Goal: Complete application form: Complete application form

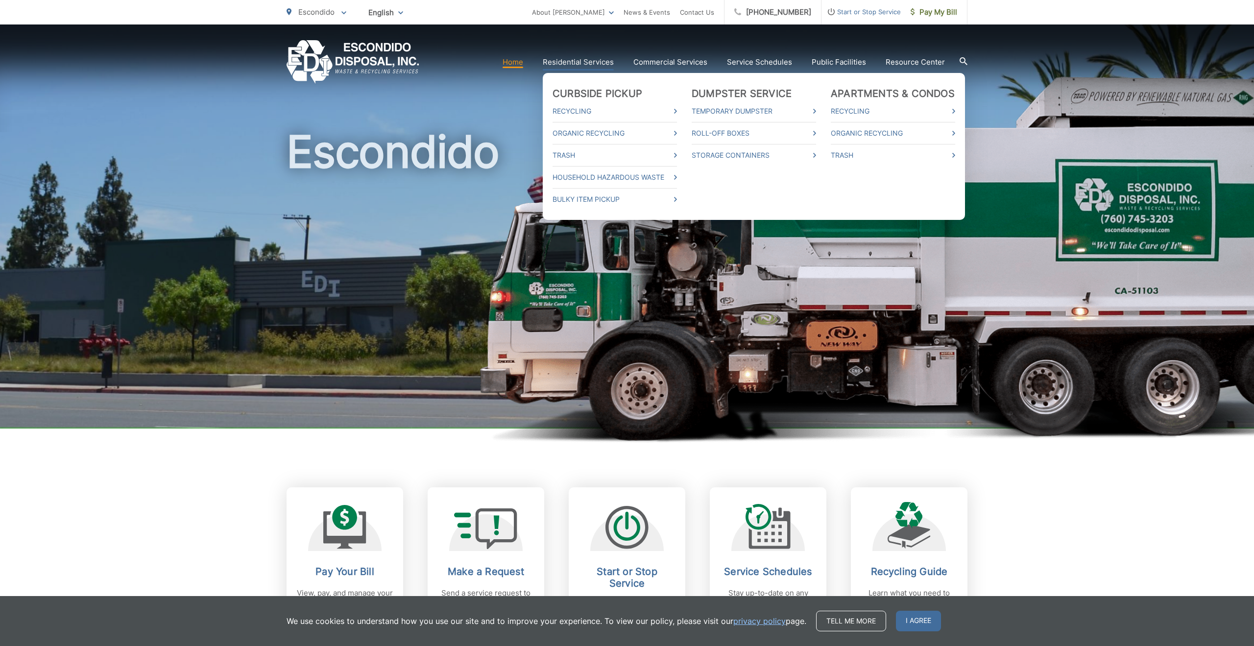
click at [578, 65] on link "Residential Services" at bounding box center [578, 62] width 71 height 12
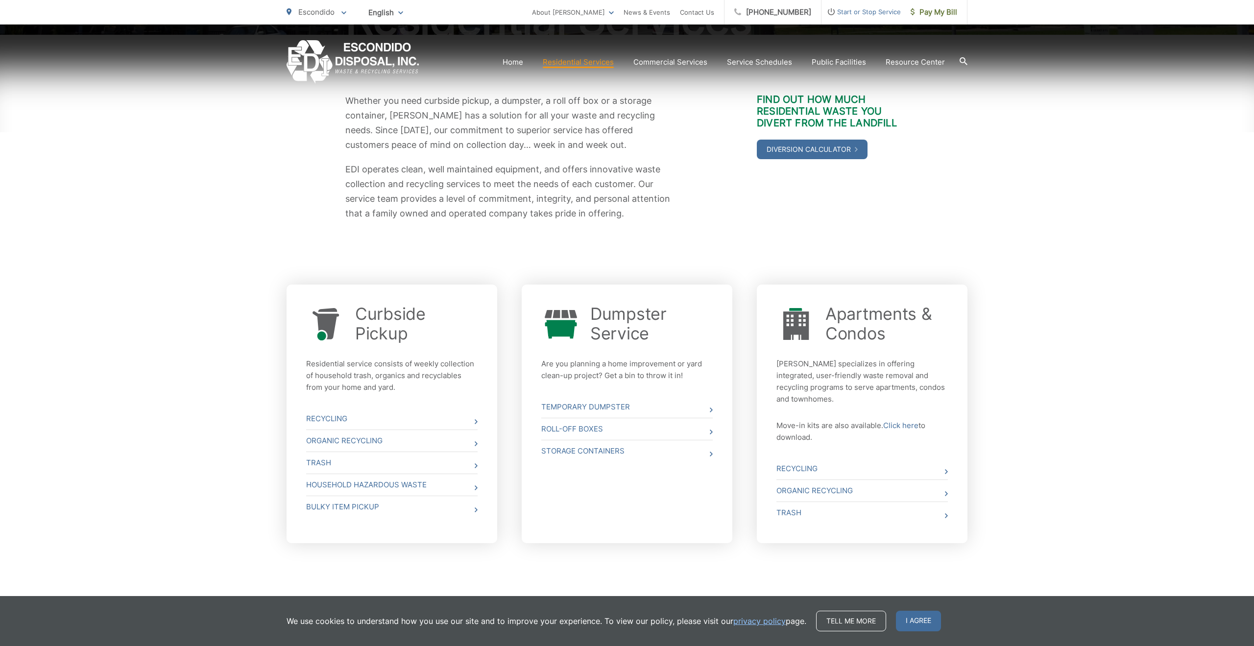
scroll to position [172, 0]
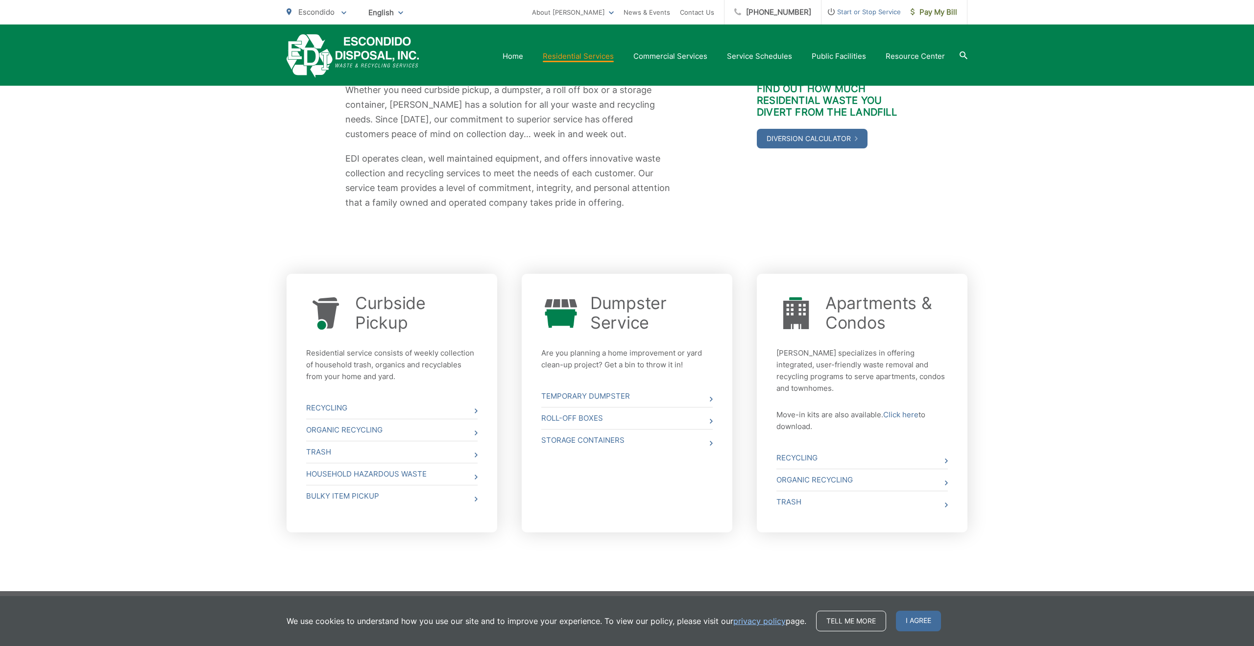
click at [874, 11] on span "Start or Stop Service" at bounding box center [860, 12] width 79 height 12
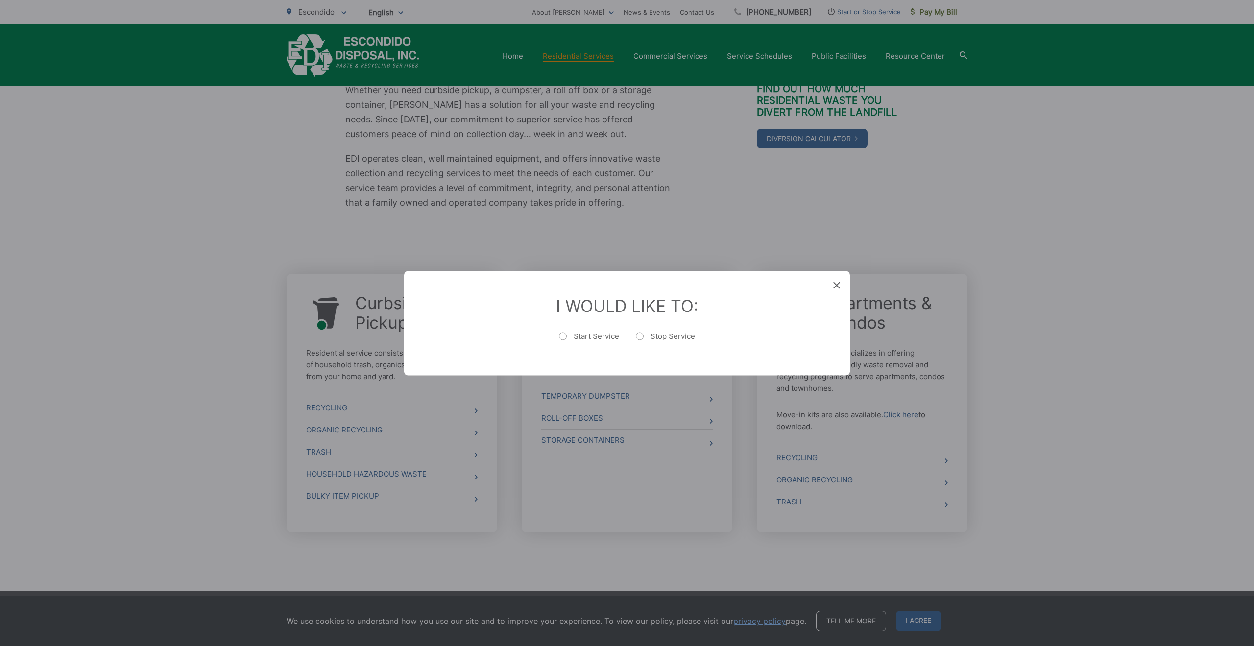
click at [581, 335] on label "Start Service" at bounding box center [589, 341] width 60 height 20
radio input "true"
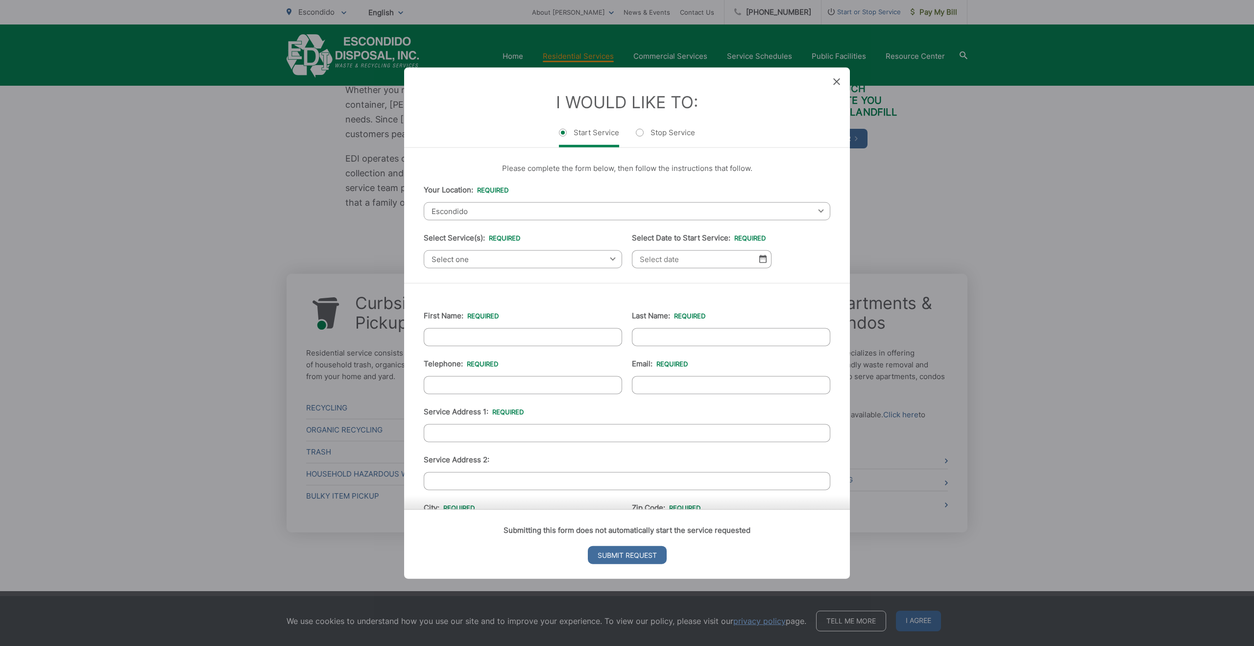
click at [504, 256] on span "Select one" at bounding box center [523, 259] width 198 height 18
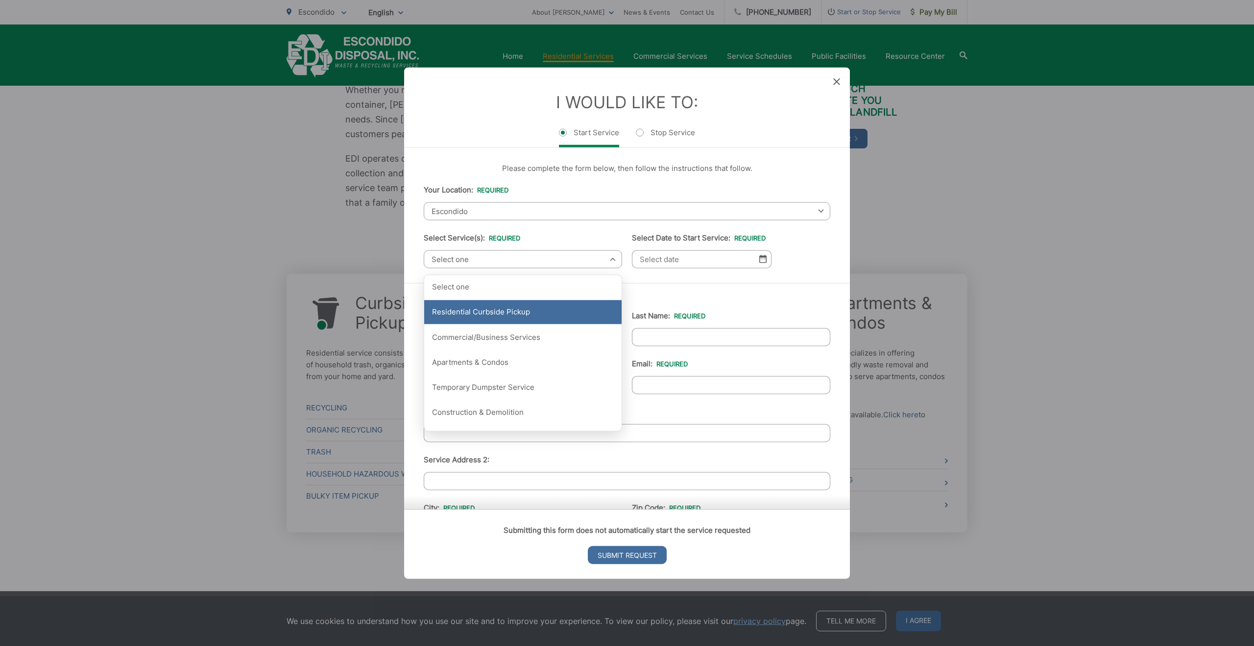
click at [522, 312] on div "Residential Curbside Pickup" at bounding box center [522, 312] width 197 height 24
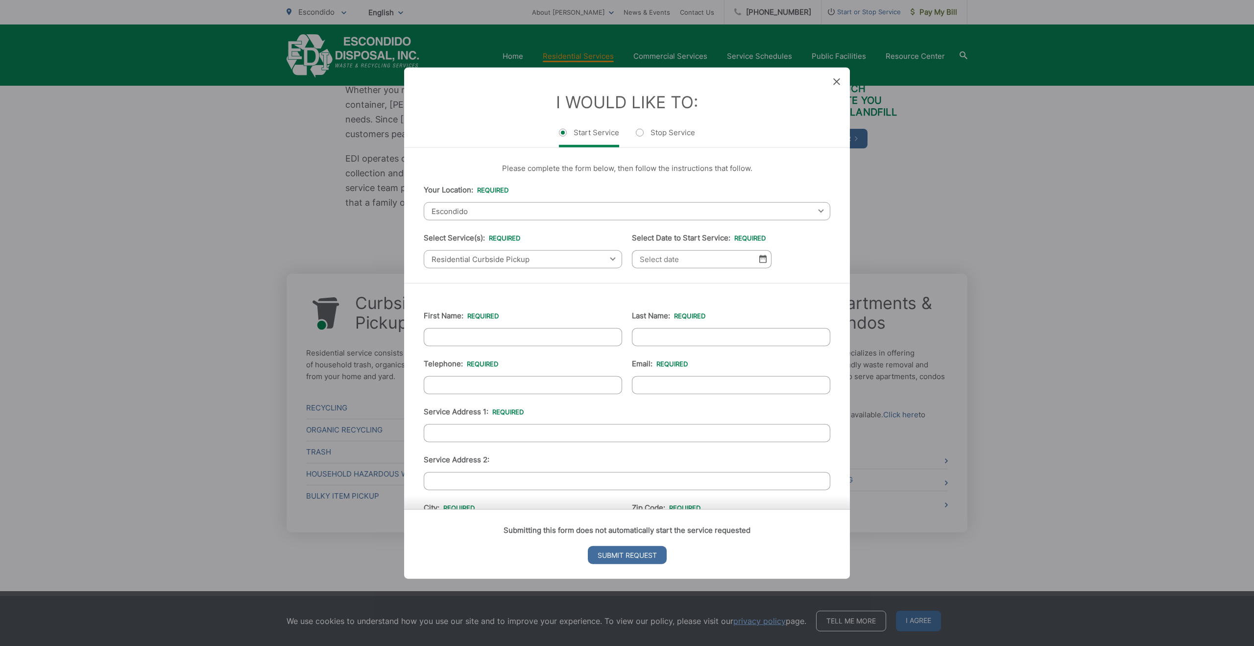
click at [762, 259] on img at bounding box center [762, 259] width 7 height 8
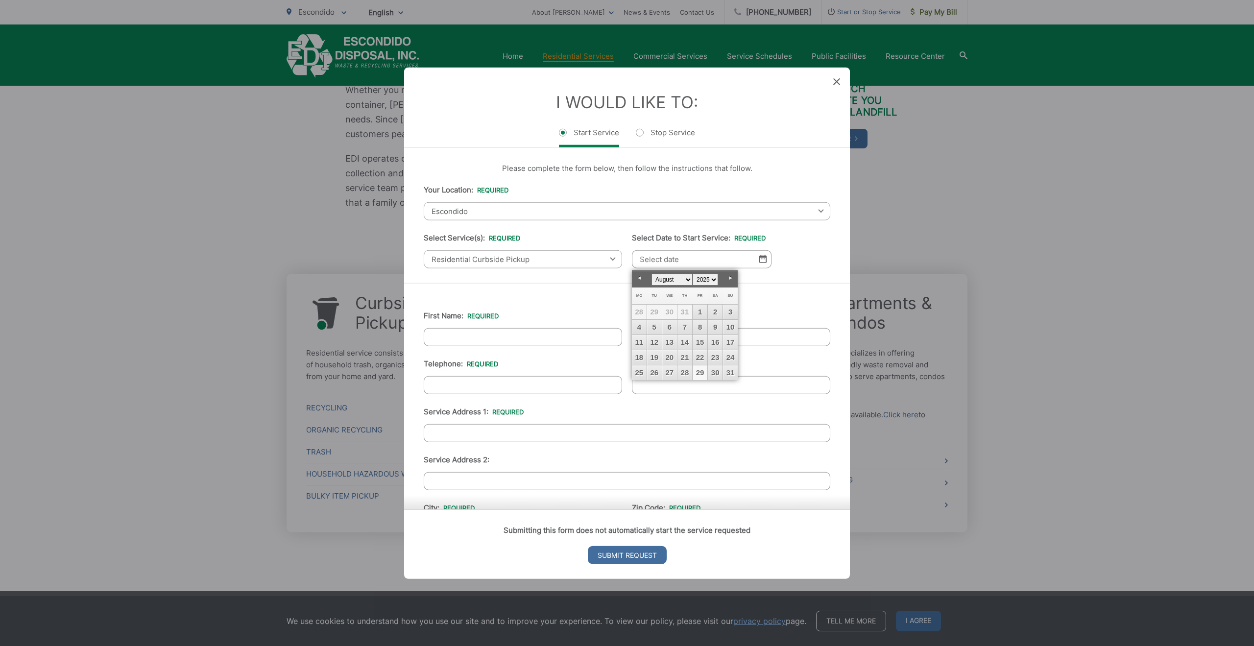
click at [700, 372] on link "29" at bounding box center [700, 372] width 15 height 15
type input "08/29/2025"
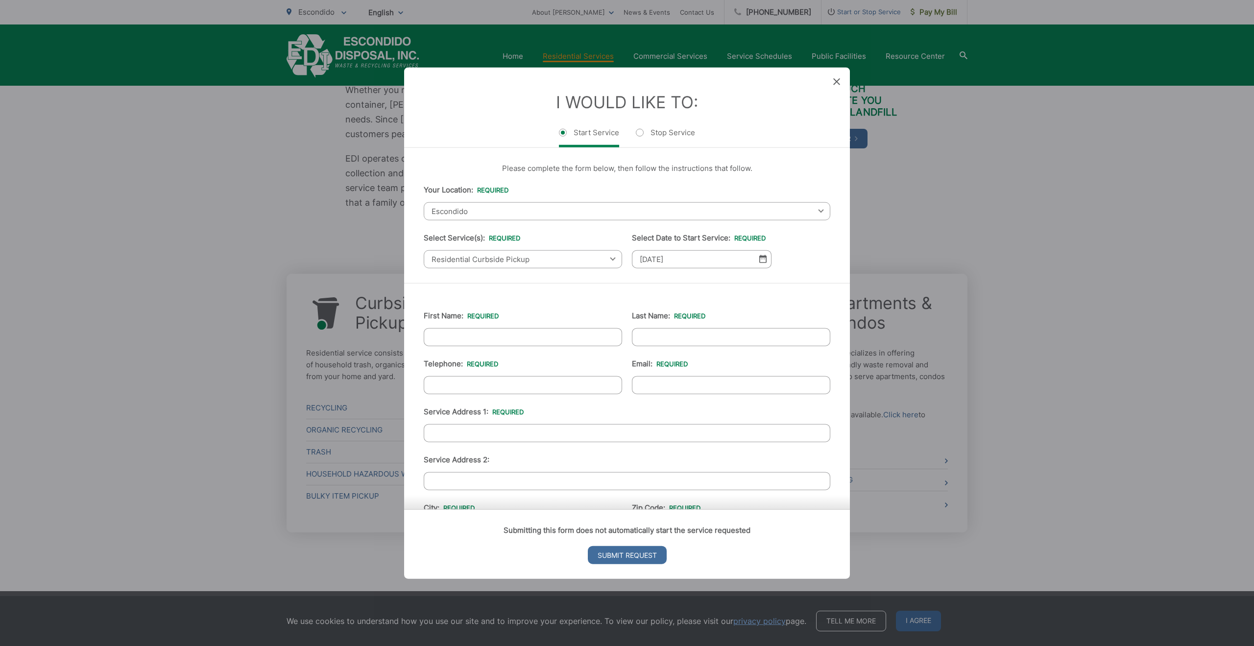
click at [458, 339] on input "First Name: *" at bounding box center [523, 337] width 198 height 18
type input "Clark"
type input "Weigand"
type input "(509) 981-3939"
type input "clark.weigand@gmail.com"
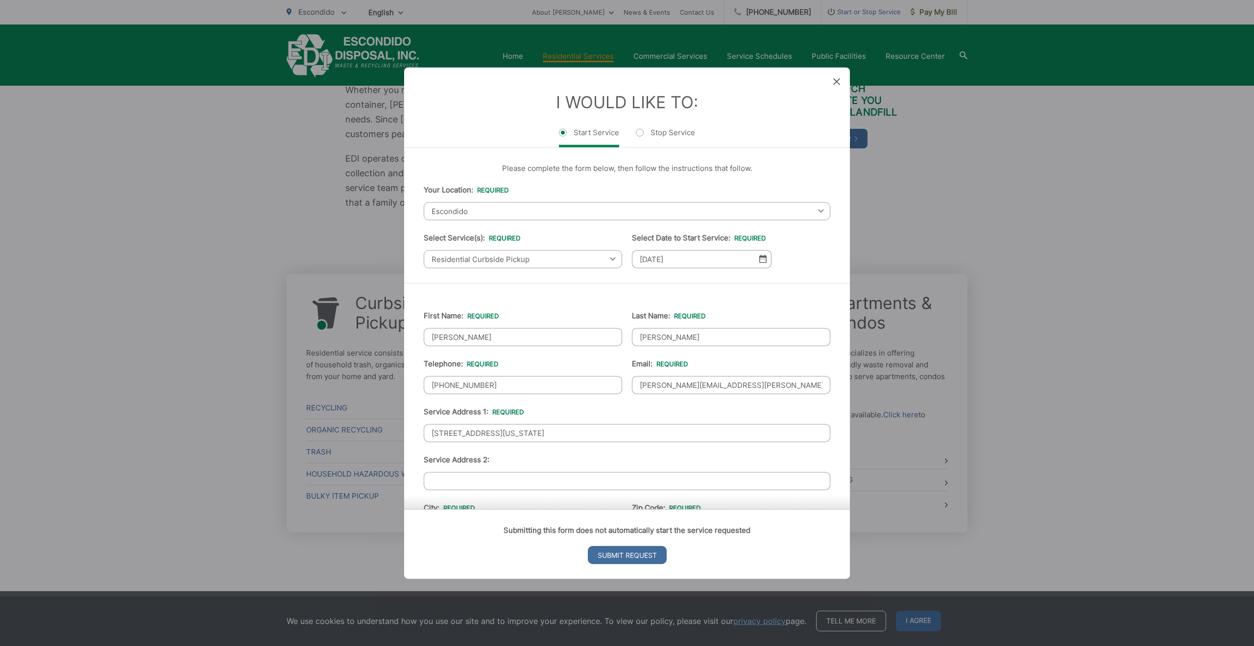
type input "2807 California Poppy St"
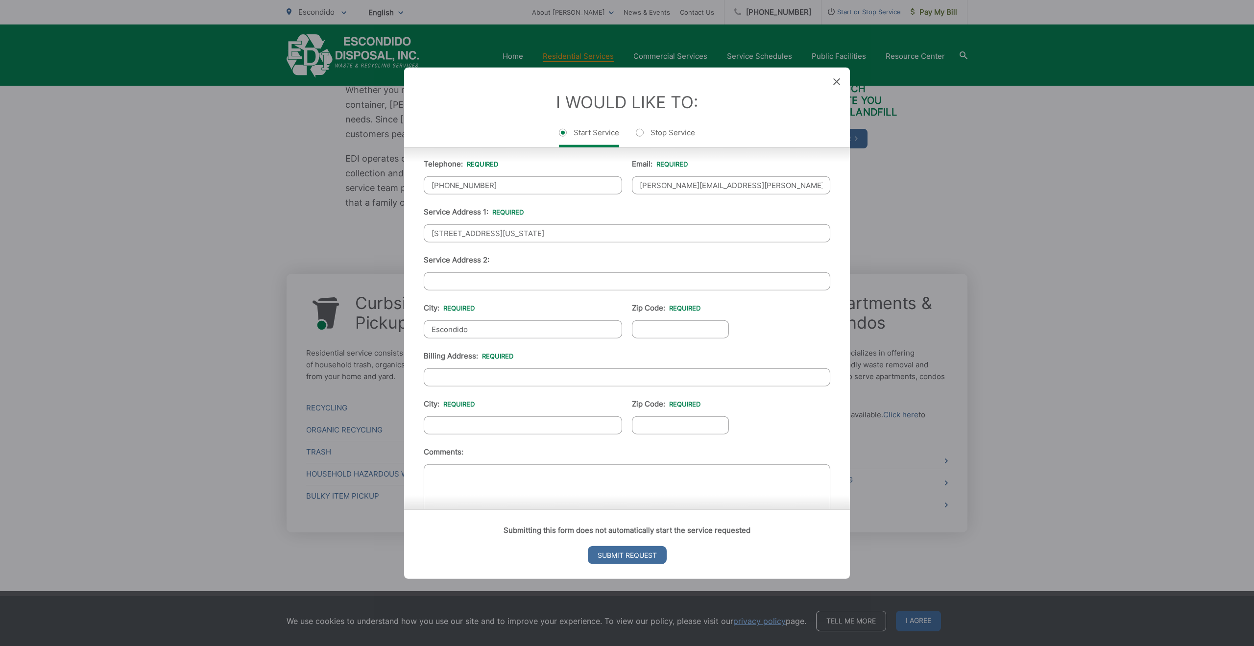
type input "Escondido"
type input "92029"
type input "2807 California Poppy St"
type input "Escondido"
type input "92029"
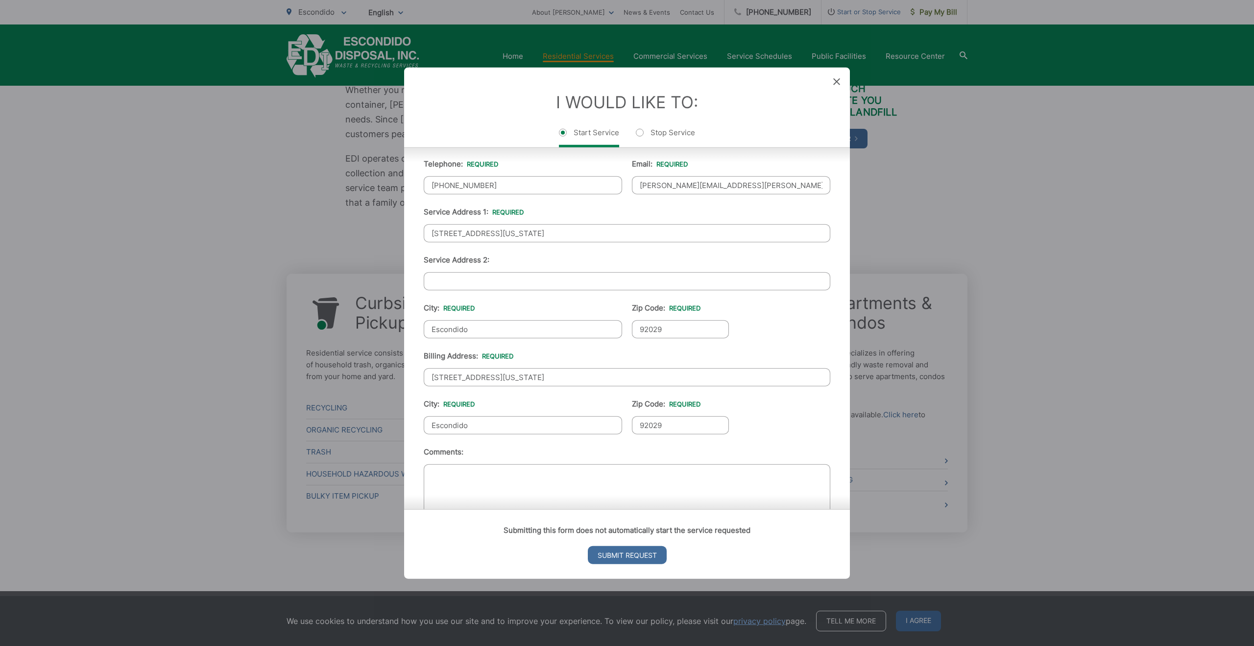
click at [769, 427] on ul "First Name: * Clark Last Name: * Weigand Telephone: * (509) 981-3939 Email: * c…" at bounding box center [627, 312] width 407 height 428
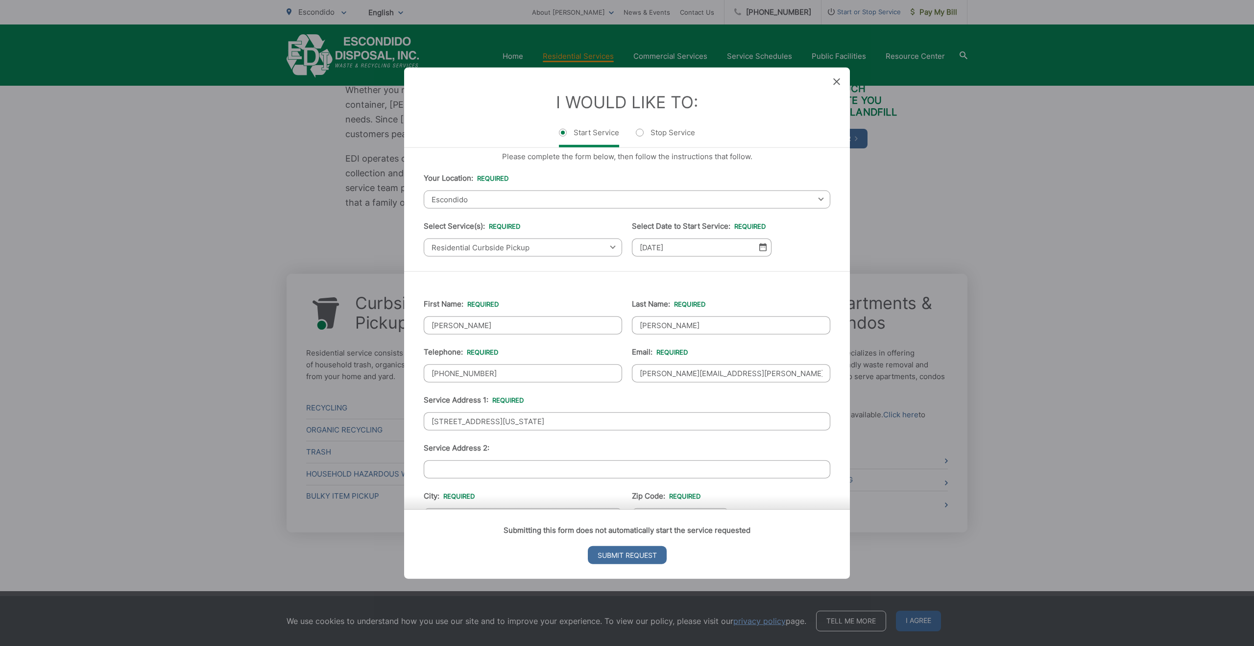
scroll to position [0, 0]
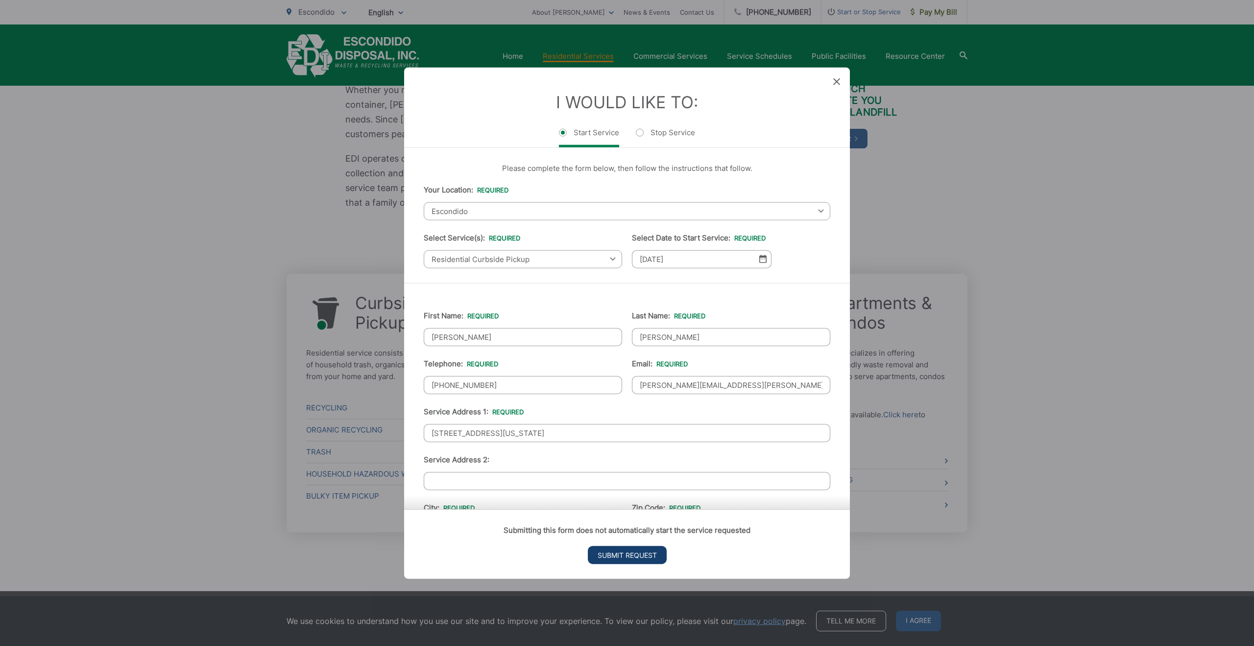
click at [628, 560] on input "Submit Request" at bounding box center [627, 555] width 79 height 18
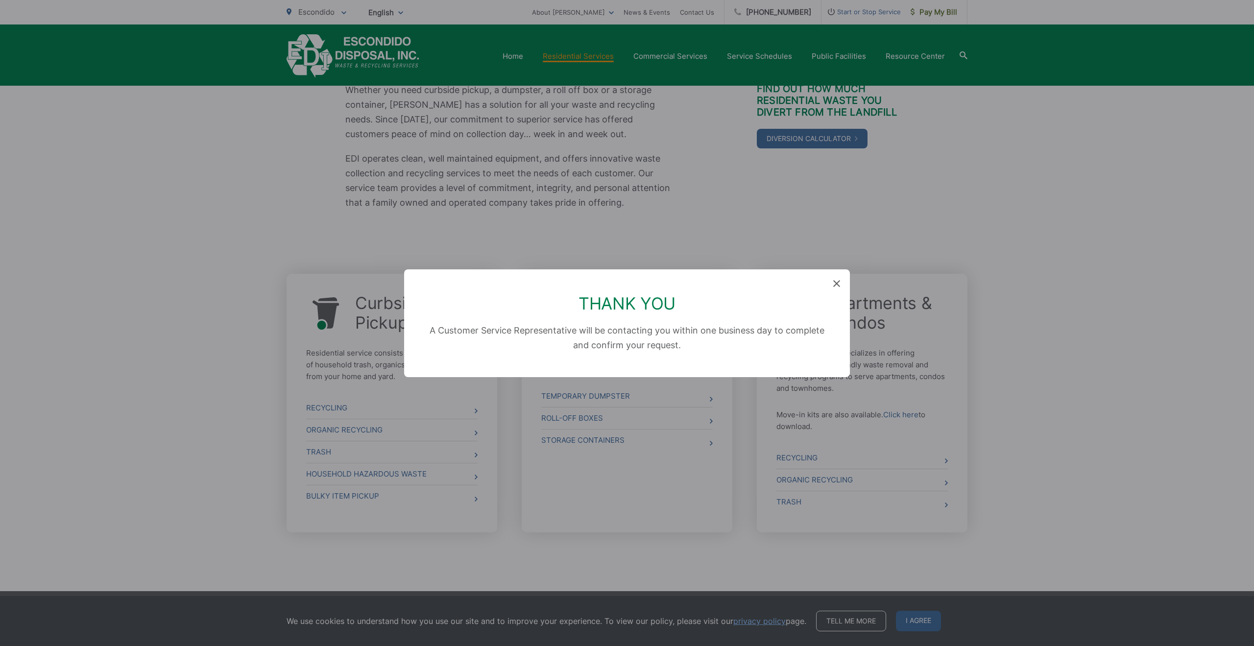
click at [837, 282] on icon at bounding box center [836, 283] width 7 height 7
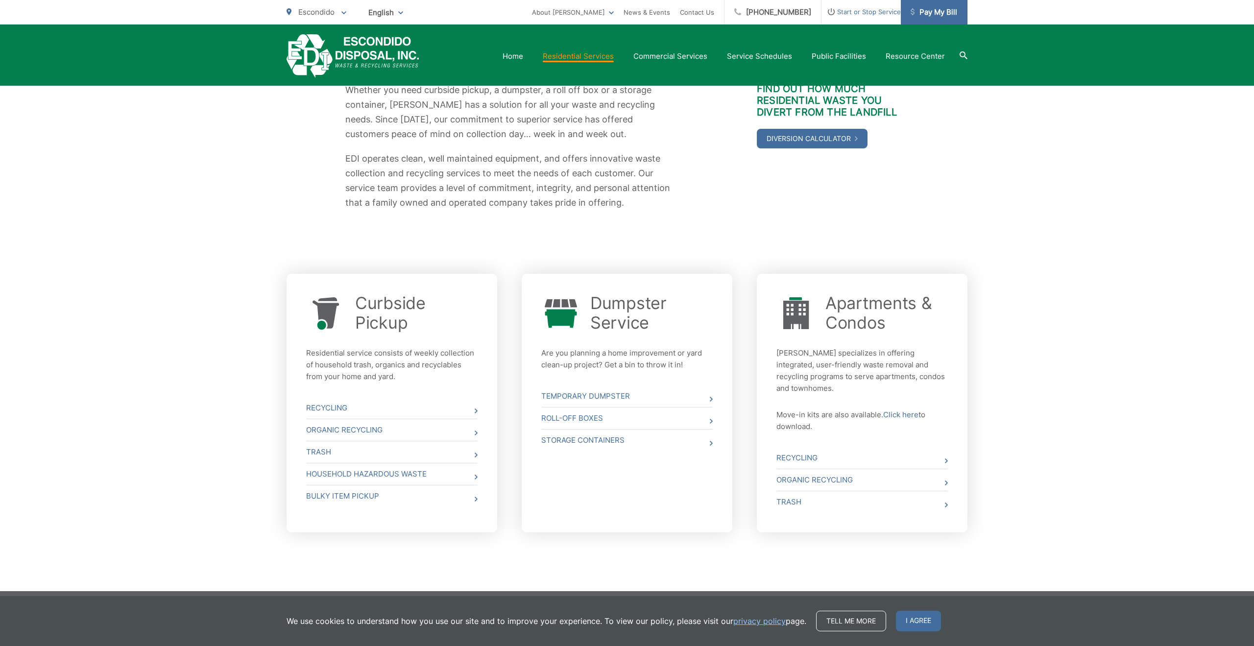
click at [932, 12] on span "Pay My Bill" at bounding box center [934, 12] width 47 height 12
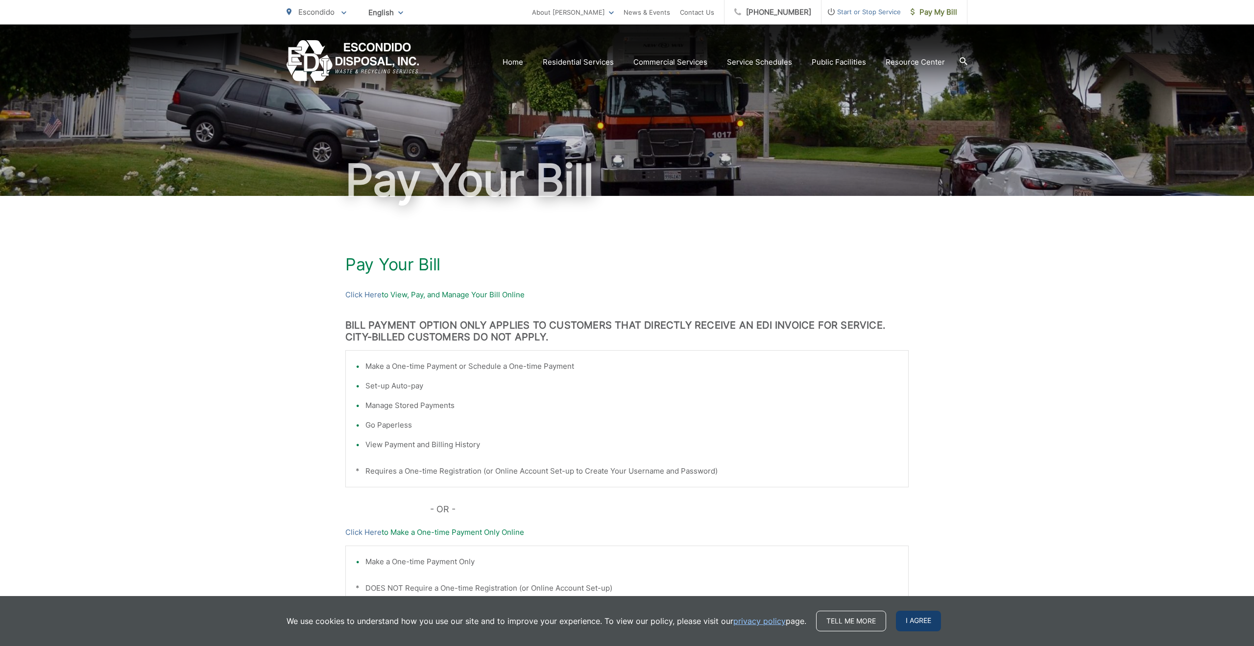
click at [919, 620] on span "I agree" at bounding box center [918, 621] width 45 height 21
